Goal: Information Seeking & Learning: Learn about a topic

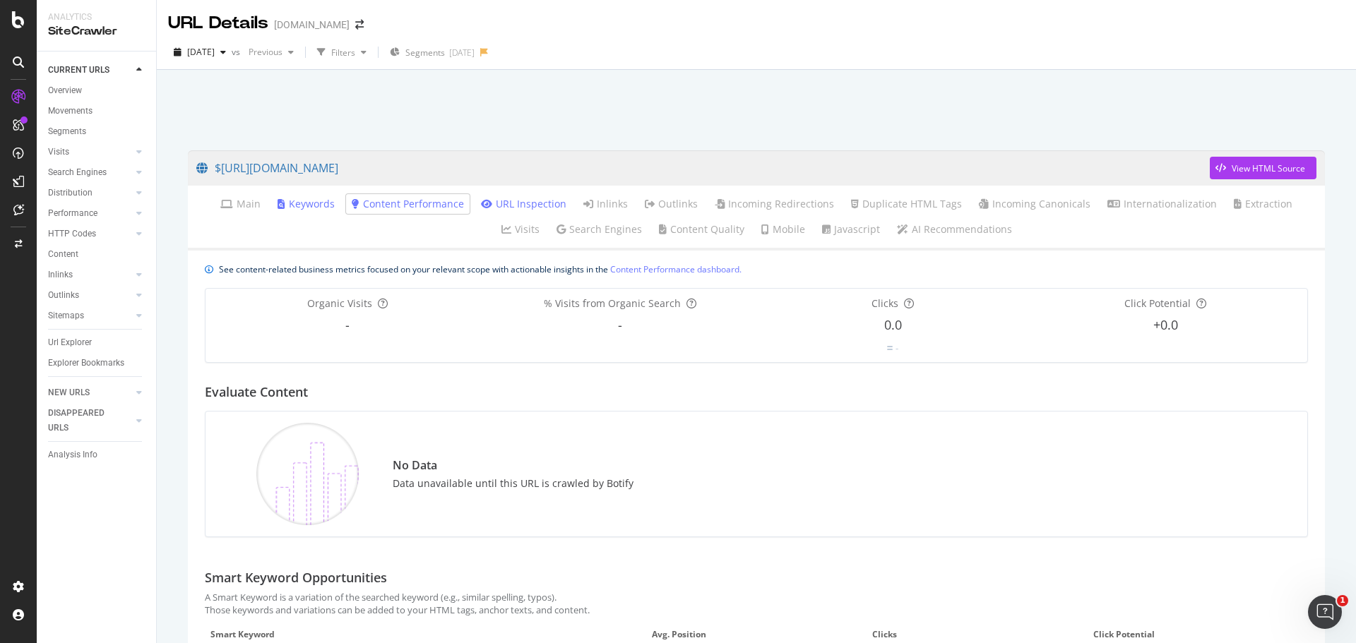
scroll to position [113, 0]
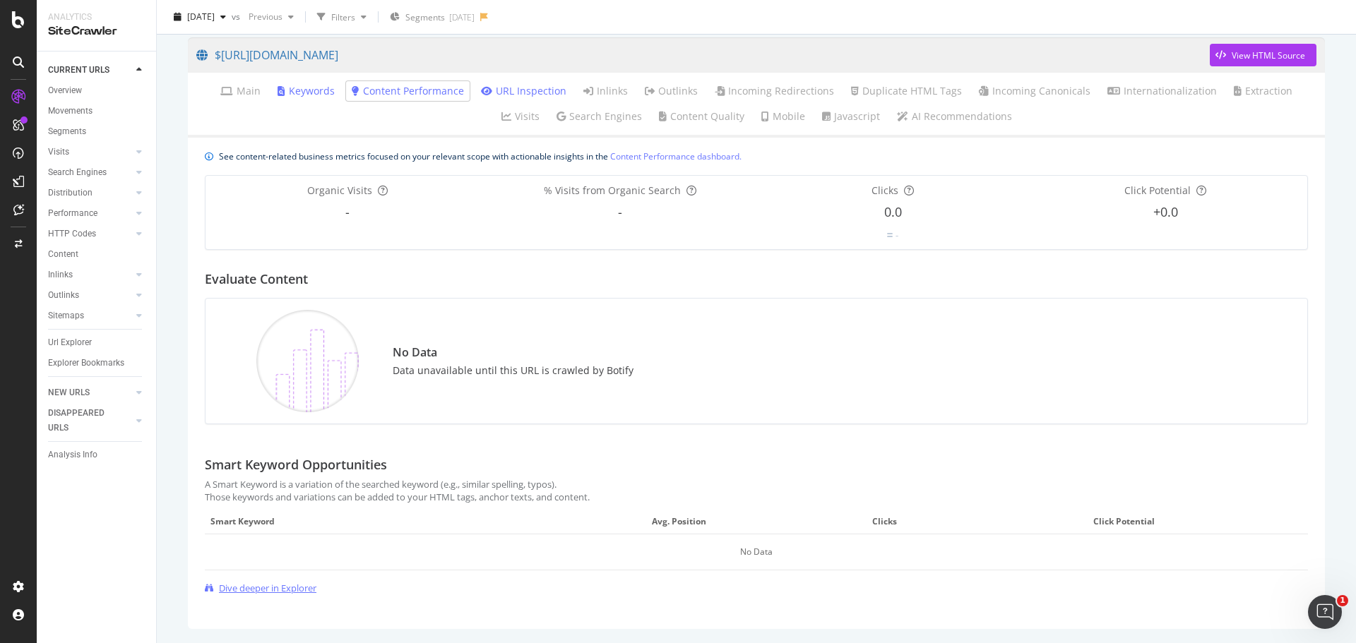
click at [274, 587] on span "Dive deeper in Explorer" at bounding box center [267, 588] width 97 height 13
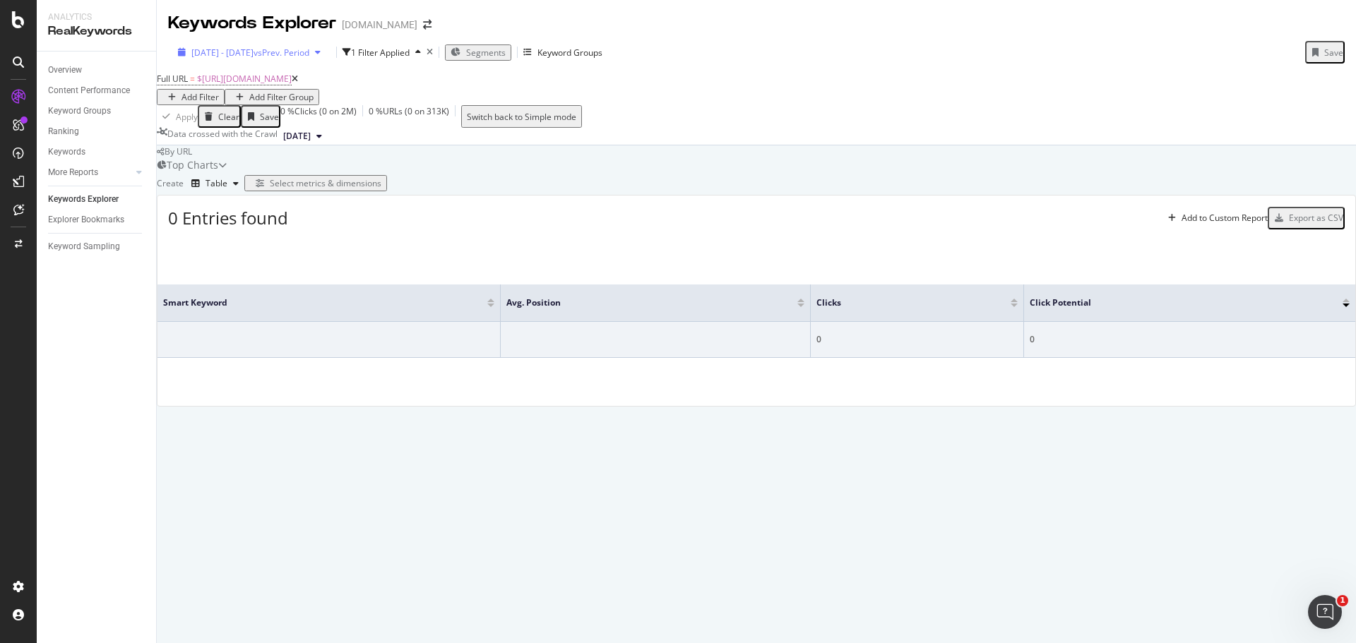
click at [326, 59] on div "[DATE] - [DATE] vs Prev. Period" at bounding box center [249, 53] width 154 height 12
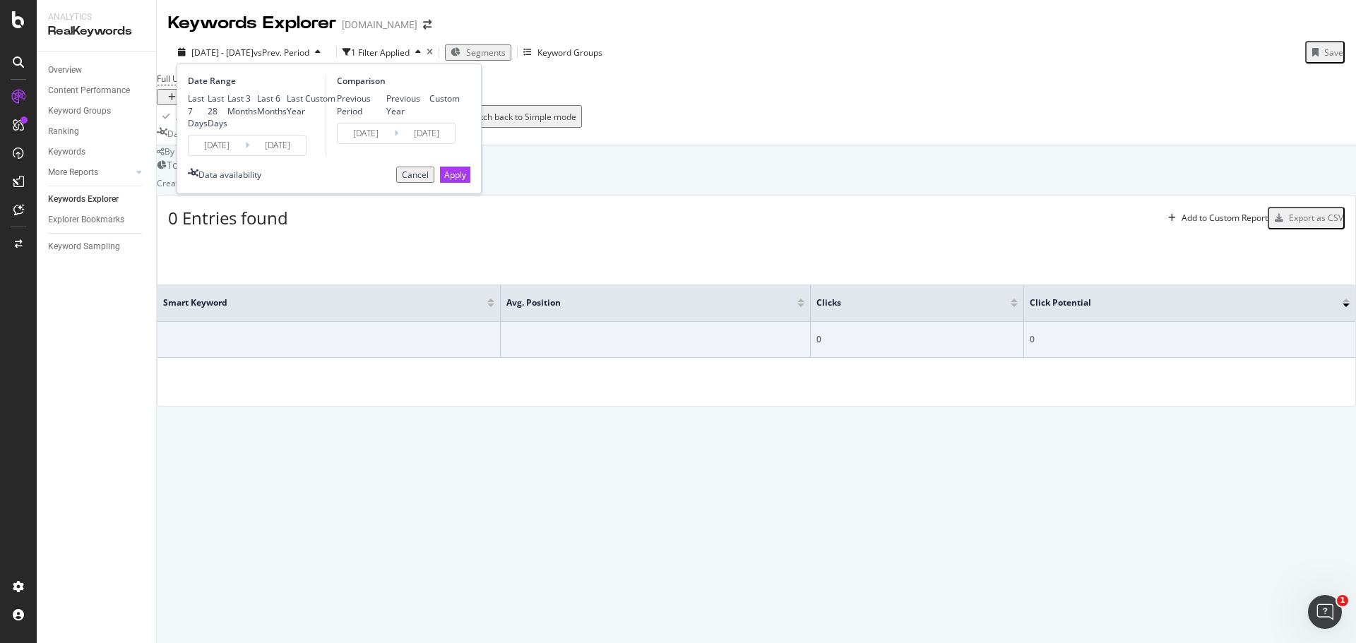
click at [257, 117] on div "Last 6 Months" at bounding box center [272, 104] width 30 height 24
type input "[DATE]"
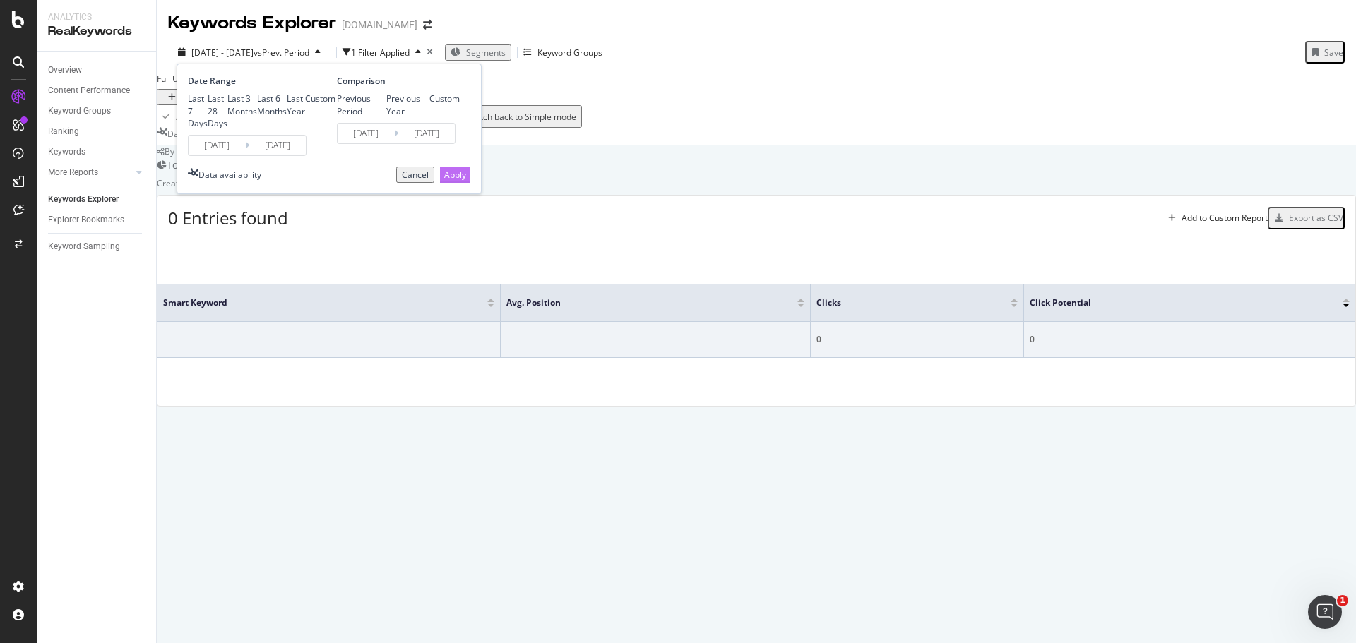
click at [448, 181] on div "Apply" at bounding box center [455, 175] width 22 height 12
